Goal: Navigation & Orientation: Find specific page/section

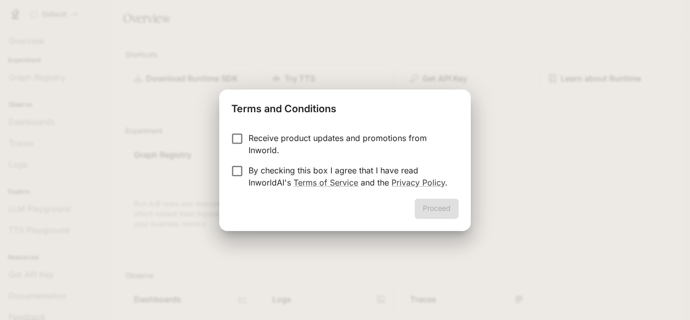
click at [283, 148] on p "Receive product updates and promotions from Inworld." at bounding box center [349, 144] width 202 height 24
click at [246, 162] on form "Receive product updates and promotions from Inworld. By checking this box I agr…" at bounding box center [344, 160] width 227 height 57
click at [250, 170] on p "By checking this box I agree that I have read InworldAI's Terms of Service and …" at bounding box center [349, 176] width 202 height 24
click at [444, 207] on button "Proceed" at bounding box center [437, 208] width 44 height 20
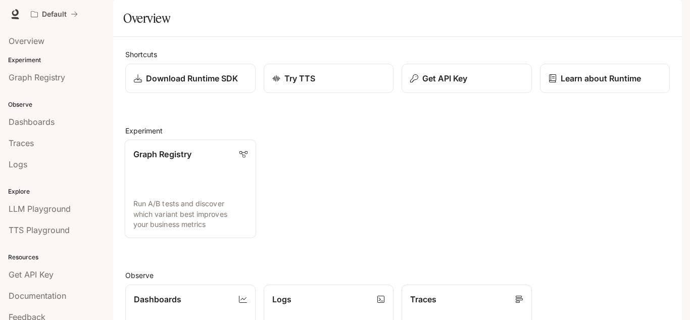
scroll to position [202, 0]
click at [33, 57] on p "Experiment" at bounding box center [56, 60] width 113 height 9
click at [59, 132] on li "Dashboards" at bounding box center [56, 121] width 113 height 21
click at [59, 127] on div "Dashboards" at bounding box center [57, 122] width 96 height 12
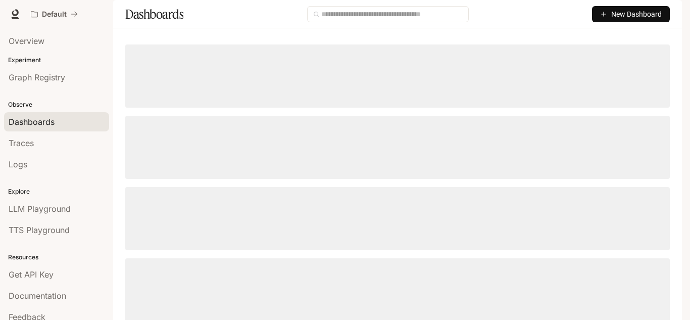
click at [63, 61] on p "Experiment" at bounding box center [56, 60] width 113 height 9
click at [63, 71] on link "Graph Registry" at bounding box center [56, 77] width 105 height 19
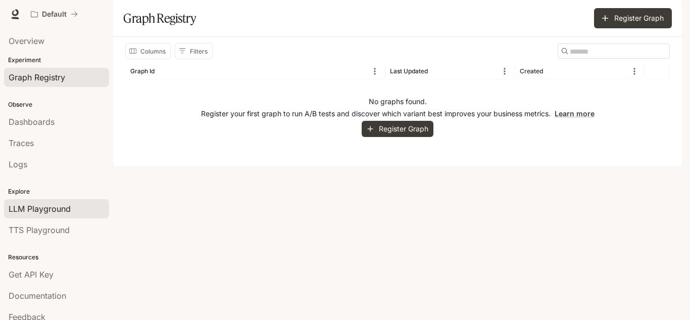
click at [65, 205] on span "LLM Playground" at bounding box center [40, 208] width 62 height 12
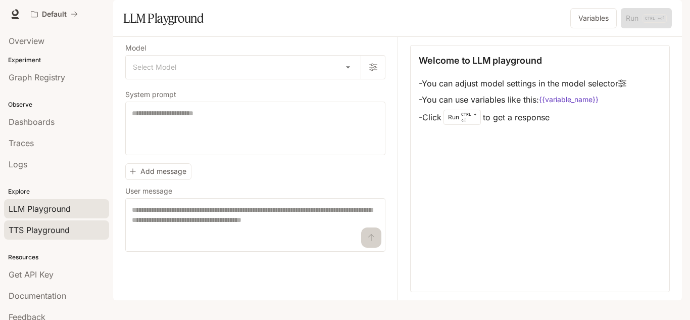
click at [76, 232] on div "TTS Playground" at bounding box center [57, 230] width 96 height 12
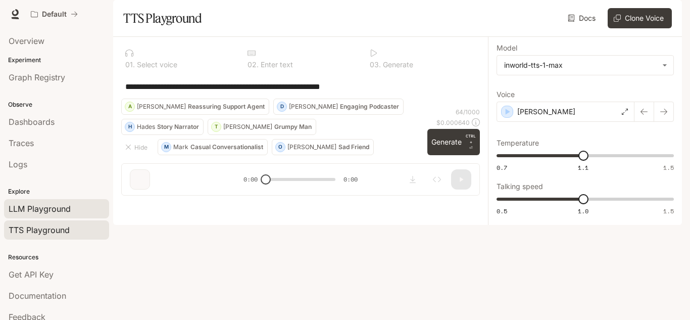
click at [46, 207] on span "LLM Playground" at bounding box center [40, 208] width 62 height 12
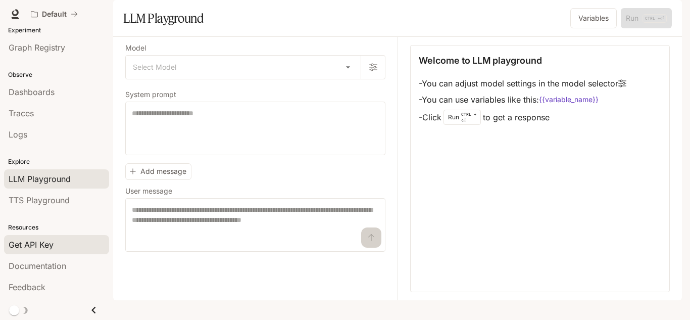
scroll to position [30, 0]
click at [58, 244] on div "Get API Key" at bounding box center [57, 244] width 96 height 12
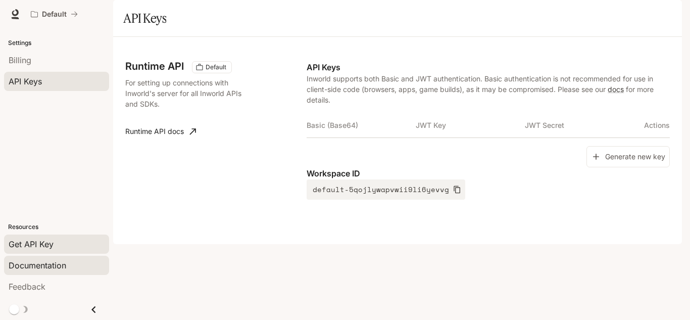
click at [67, 263] on div "Documentation" at bounding box center [57, 265] width 96 height 12
